Goal: Task Accomplishment & Management: Use online tool/utility

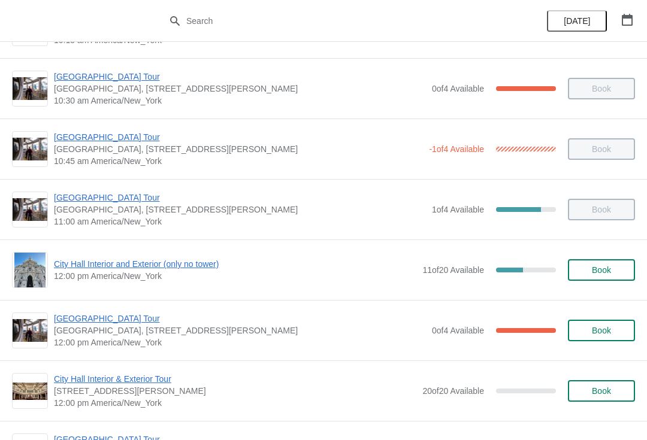
scroll to position [297, 0]
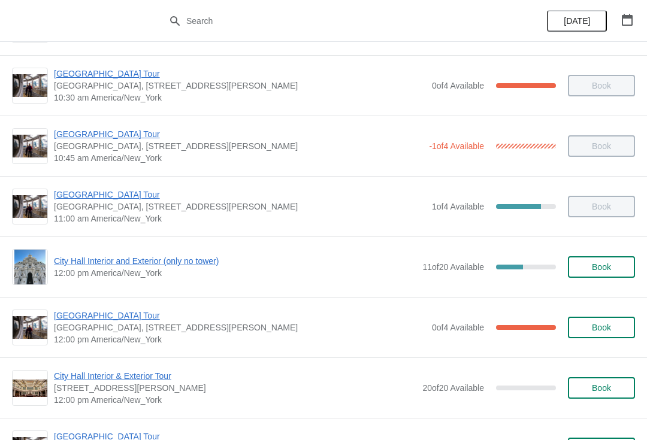
click at [158, 264] on span "City Hall Interior and Exterior (only no tower)" at bounding box center [235, 261] width 362 height 12
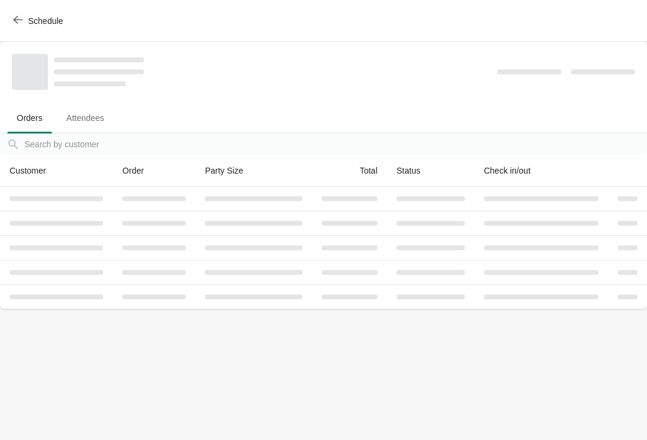
scroll to position [0, 0]
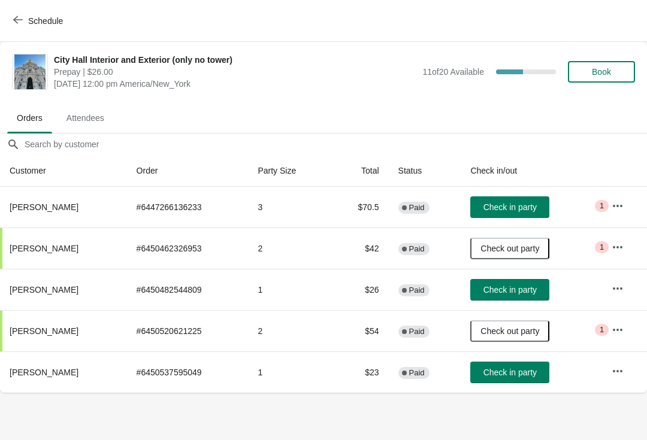
click at [538, 199] on button "Check in party" at bounding box center [509, 207] width 79 height 22
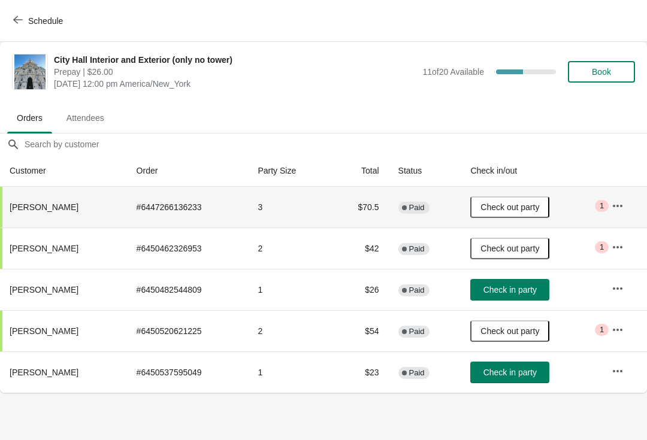
click at [509, 364] on button "Check in party" at bounding box center [509, 373] width 79 height 22
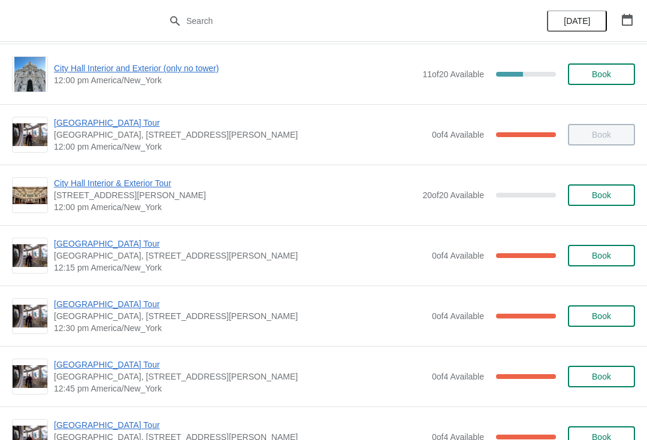
scroll to position [495, 0]
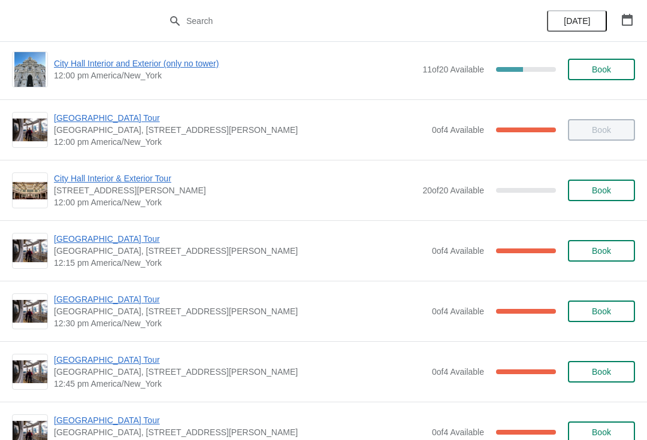
click at [98, 305] on span "[GEOGRAPHIC_DATA] Tour" at bounding box center [240, 300] width 372 height 12
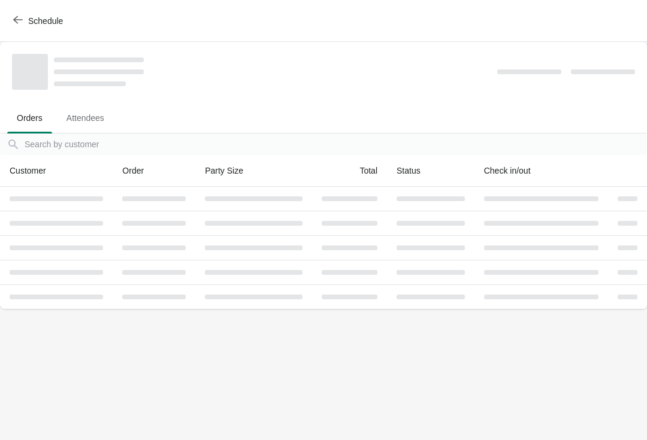
scroll to position [0, 0]
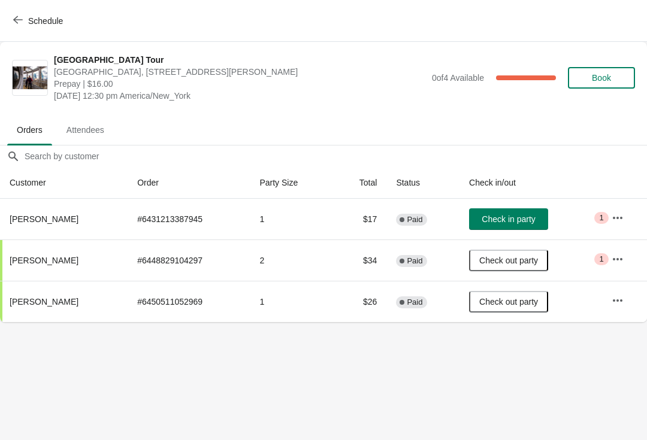
click at [524, 217] on span "Check in party" at bounding box center [508, 219] width 53 height 10
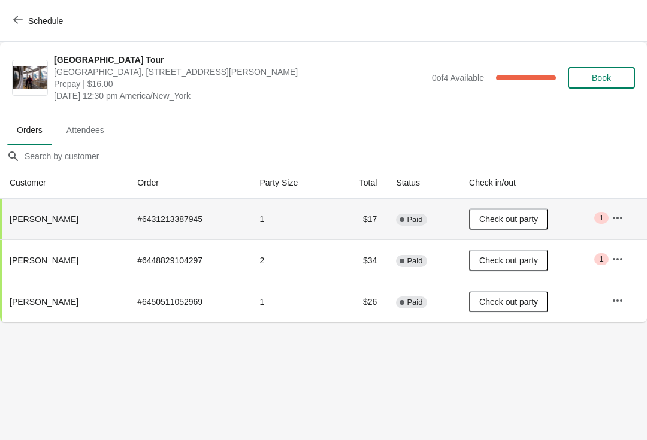
click at [20, 27] on button "Schedule" at bounding box center [39, 21] width 66 height 22
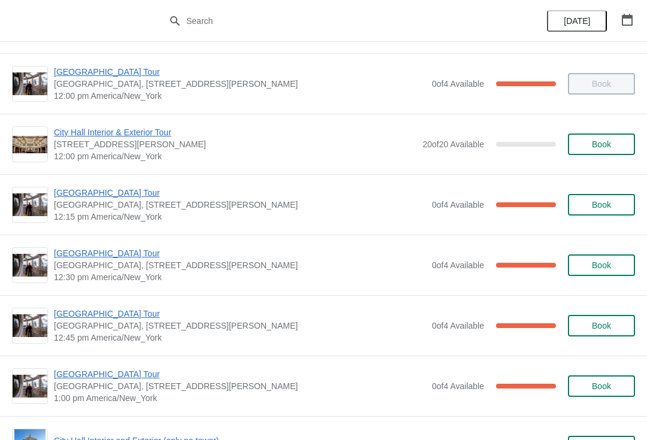
scroll to position [542, 0]
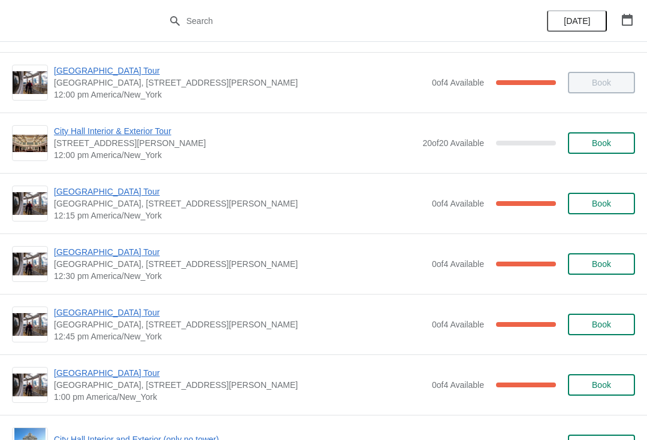
click at [81, 192] on span "[GEOGRAPHIC_DATA] Tour" at bounding box center [240, 192] width 372 height 12
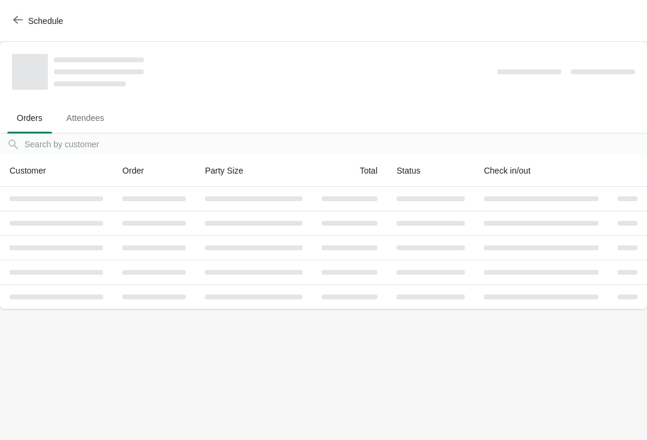
scroll to position [0, 0]
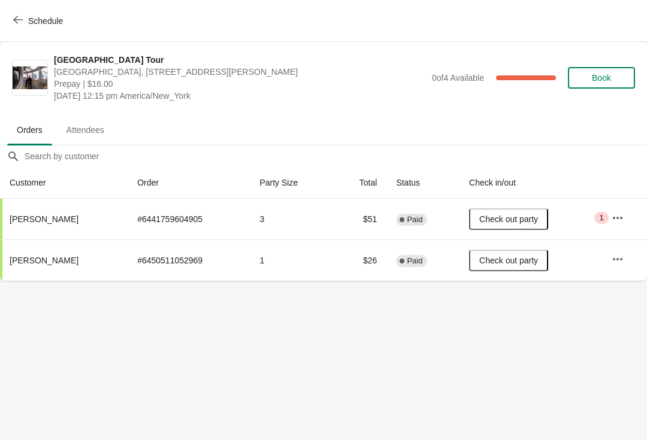
click at [14, 17] on icon "button" at bounding box center [18, 20] width 10 height 10
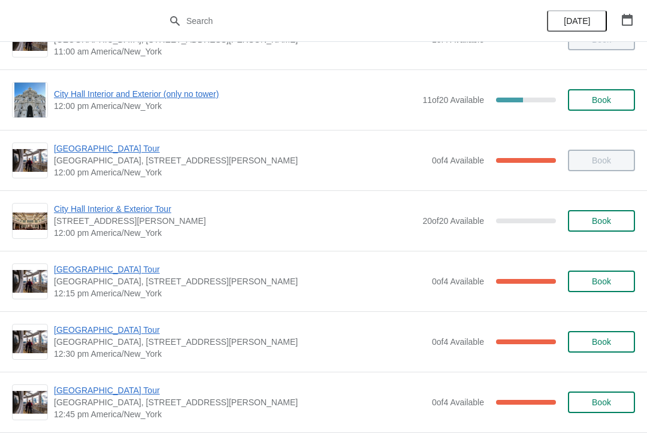
scroll to position [485, 0]
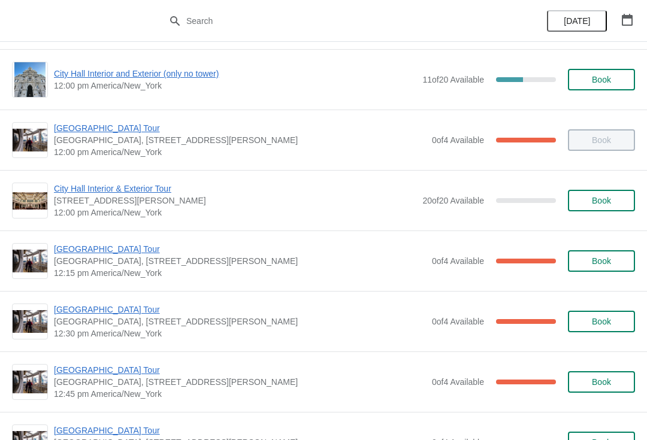
click at [108, 313] on span "[GEOGRAPHIC_DATA] Tour" at bounding box center [240, 310] width 372 height 12
